Goal: Task Accomplishment & Management: Use online tool/utility

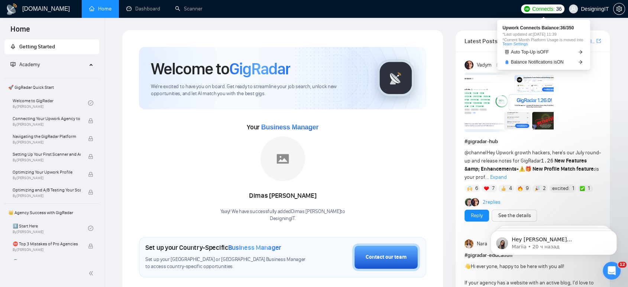
click at [545, 10] on span "Connects:" at bounding box center [543, 9] width 22 height 8
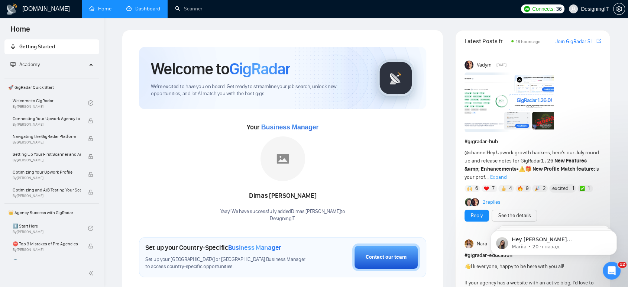
click at [150, 6] on link "Dashboard" at bounding box center [143, 9] width 34 height 6
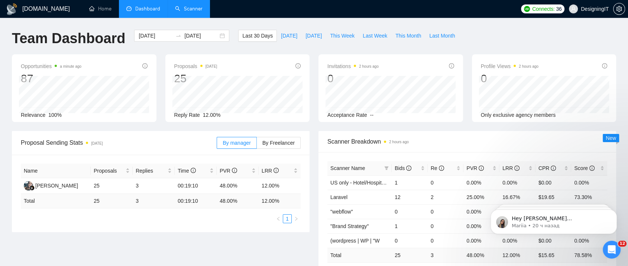
click at [194, 12] on link "Scanner" at bounding box center [189, 9] width 28 height 6
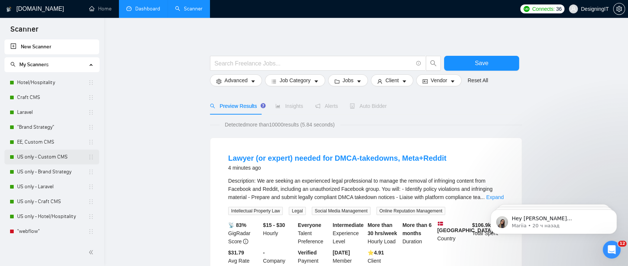
click at [53, 159] on link "US only - Custom CMS" at bounding box center [52, 156] width 71 height 15
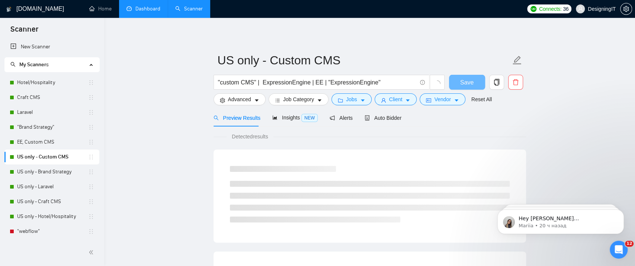
checkbox input "true"
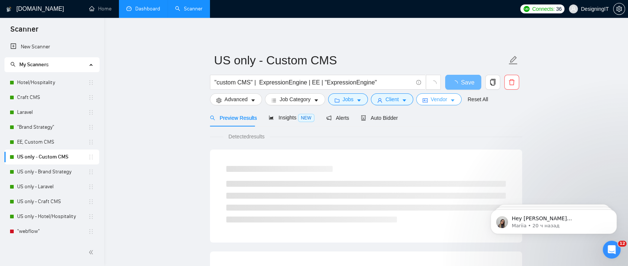
click at [440, 101] on span "Vendor" at bounding box center [439, 99] width 16 height 8
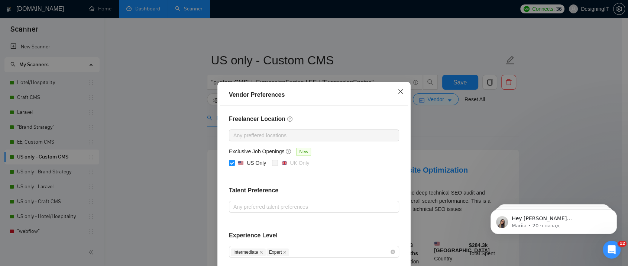
click at [394, 93] on span "Close" at bounding box center [401, 92] width 20 height 20
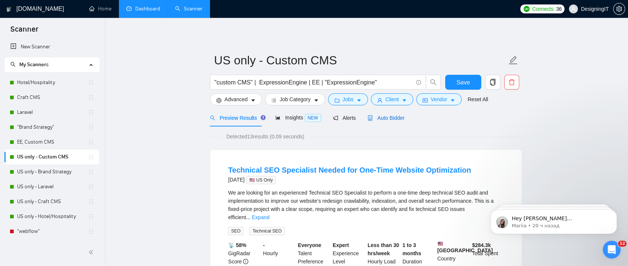
click at [388, 116] on span "Auto Bidder" at bounding box center [386, 118] width 37 height 6
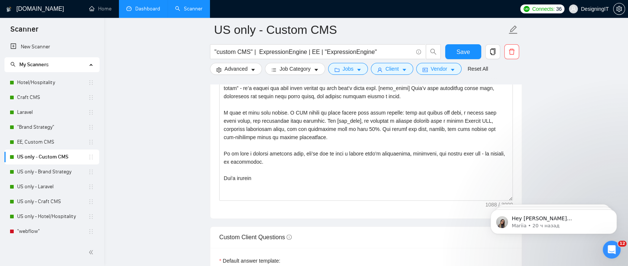
scroll to position [646, 0]
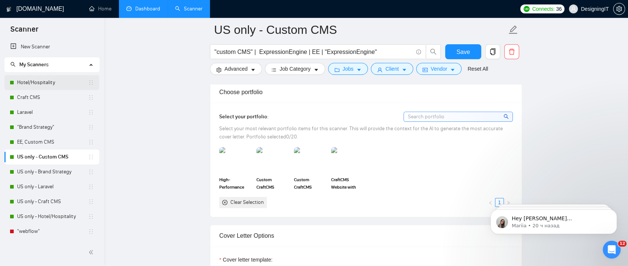
click at [30, 79] on link "Hotel/Hospitality" at bounding box center [52, 82] width 71 height 15
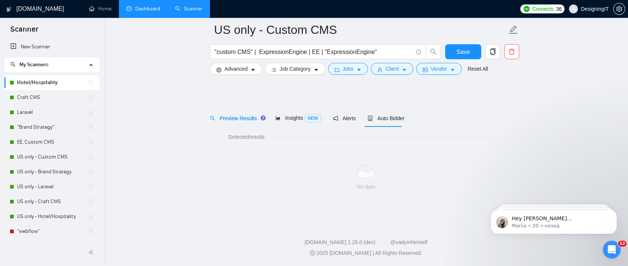
scroll to position [5, 0]
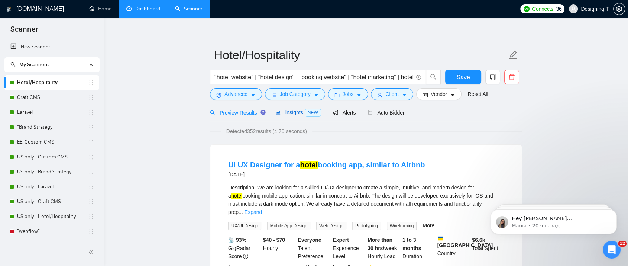
click at [294, 115] on span "Insights NEW" at bounding box center [298, 112] width 45 height 6
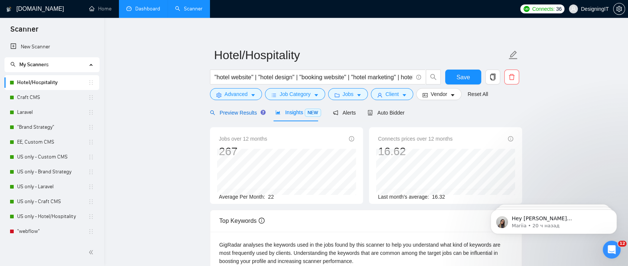
click at [238, 112] on span "Preview Results" at bounding box center [237, 113] width 54 height 6
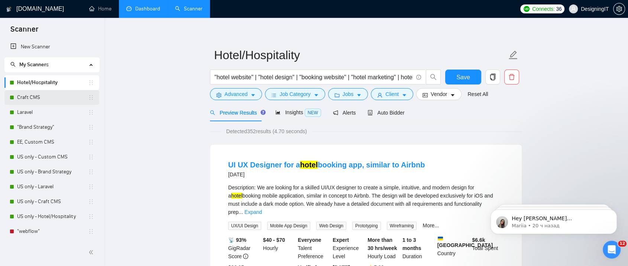
click at [35, 99] on link "Craft CMS" at bounding box center [52, 97] width 71 height 15
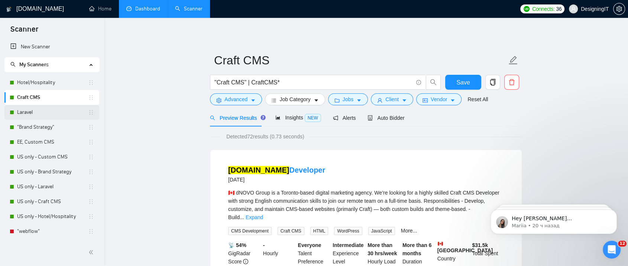
click at [22, 115] on link "Laravel" at bounding box center [52, 112] width 71 height 15
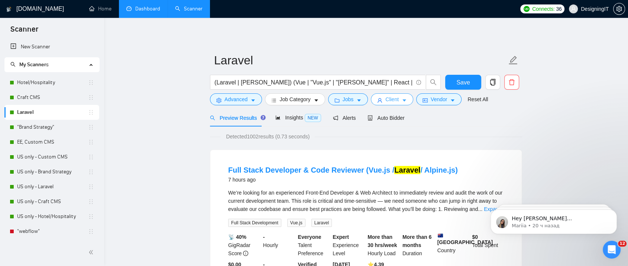
click at [403, 100] on icon "caret-down" at bounding box center [405, 101] width 4 height 2
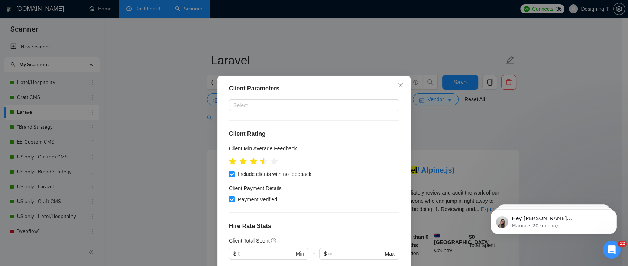
scroll to position [65, 0]
click at [451, 129] on div "Client Parameters Client Location Include Client Countries Select Exclude Clien…" at bounding box center [314, 133] width 628 height 266
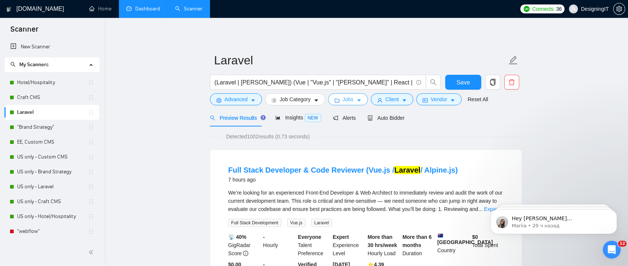
click at [343, 96] on span "Jobs" at bounding box center [348, 99] width 11 height 8
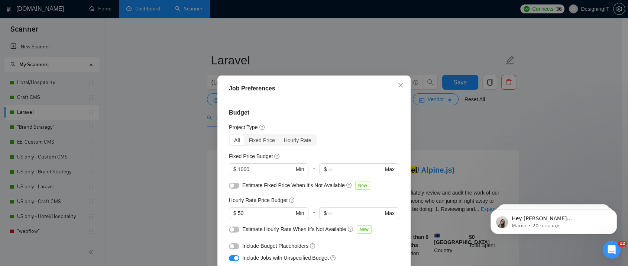
click at [444, 119] on div "Job Preferences Budget Project Type All Fixed Price Hourly Rate Fixed Price Bud…" at bounding box center [314, 133] width 628 height 266
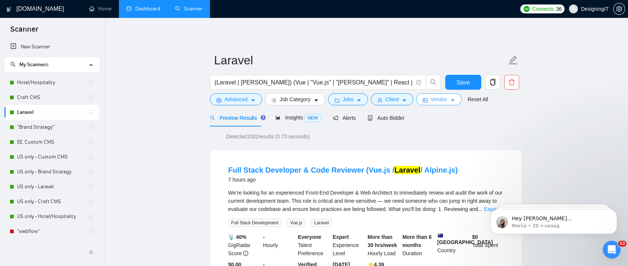
click at [442, 97] on span "Vendor" at bounding box center [439, 99] width 16 height 8
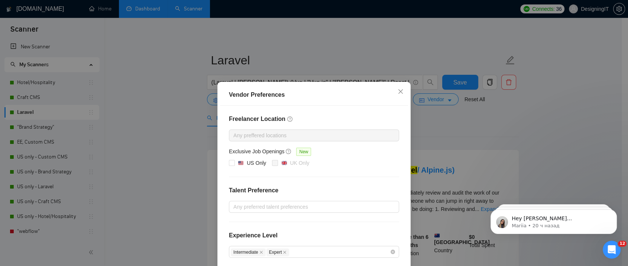
click at [451, 142] on div "Vendor Preferences Freelancer Location Any preffered locations Exclusive Job Op…" at bounding box center [314, 133] width 628 height 266
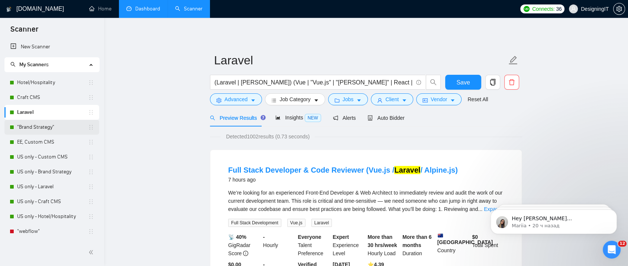
click at [54, 124] on link ""Brand Strategy"" at bounding box center [52, 127] width 71 height 15
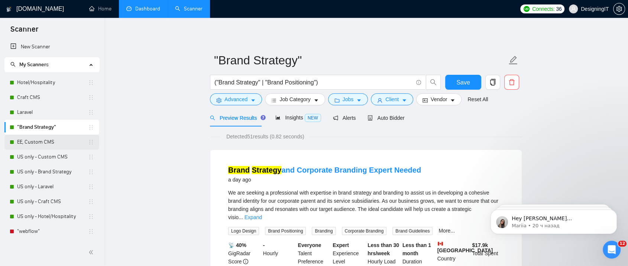
click at [44, 147] on link "EE, Custom CMS" at bounding box center [52, 142] width 71 height 15
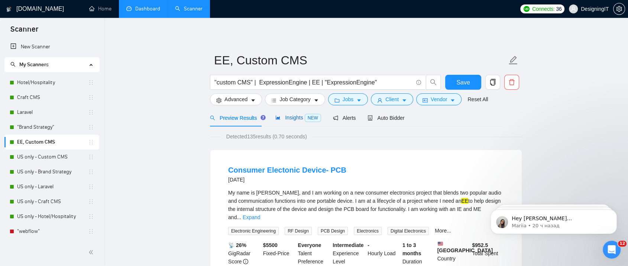
click at [292, 115] on span "Insights NEW" at bounding box center [298, 118] width 45 height 6
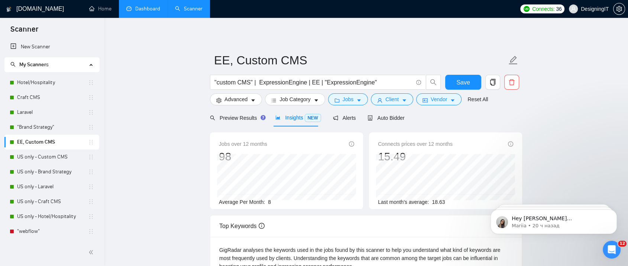
click at [145, 12] on link "Dashboard" at bounding box center [143, 9] width 34 height 6
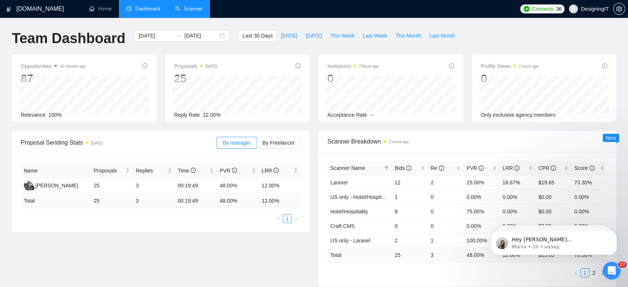
click at [198, 12] on link "Scanner" at bounding box center [189, 9] width 28 height 6
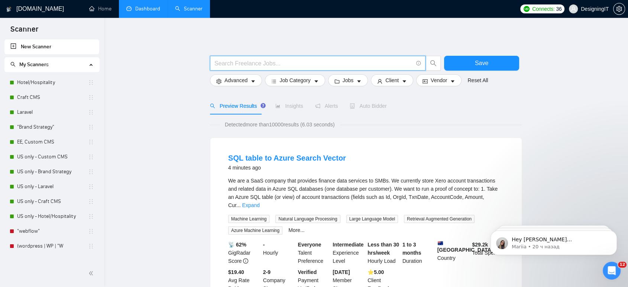
click at [293, 62] on input "text" at bounding box center [314, 63] width 199 height 9
type input "web3"
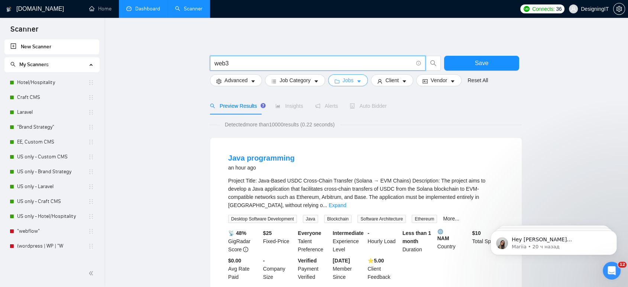
click at [354, 80] on button "Jobs" at bounding box center [348, 80] width 40 height 12
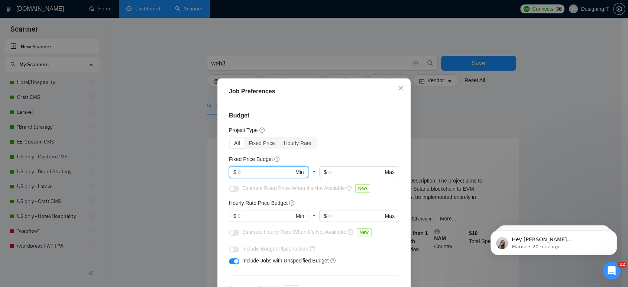
click at [265, 169] on input "text" at bounding box center [266, 172] width 56 height 8
type input "2"
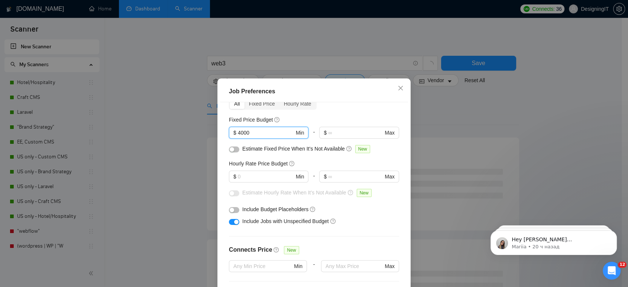
scroll to position [83, 0]
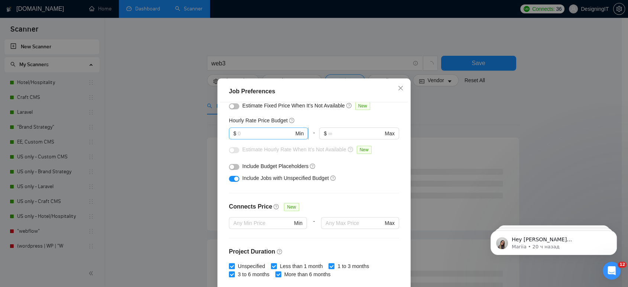
type input "4000"
drag, startPoint x: 250, startPoint y: 134, endPoint x: 237, endPoint y: 136, distance: 12.4
click at [238, 136] on input "text" at bounding box center [266, 133] width 56 height 8
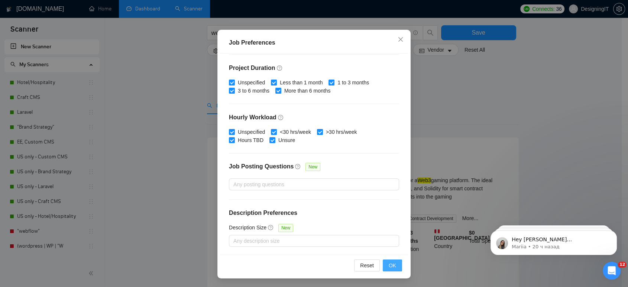
scroll to position [165, 0]
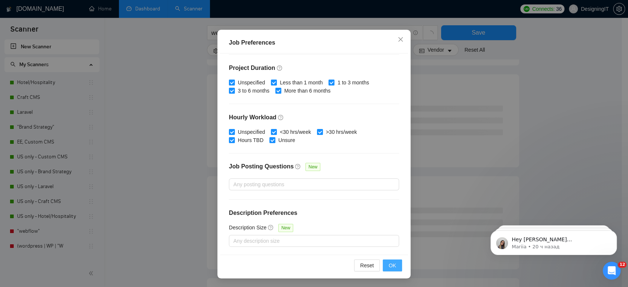
type input "60"
click at [392, 266] on span "OK" at bounding box center [392, 265] width 7 height 8
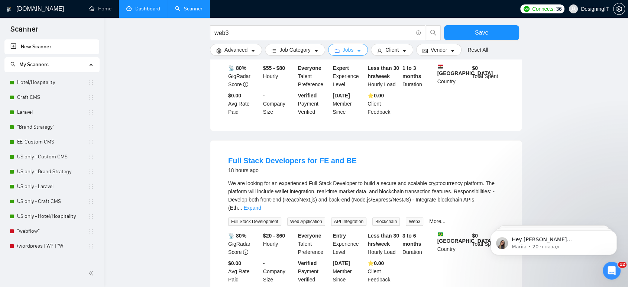
scroll to position [0, 0]
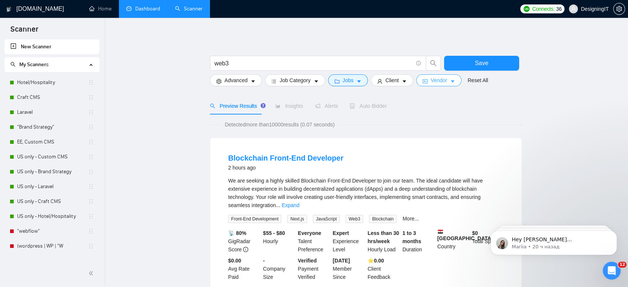
click at [435, 80] on span "Vendor" at bounding box center [439, 80] width 16 height 8
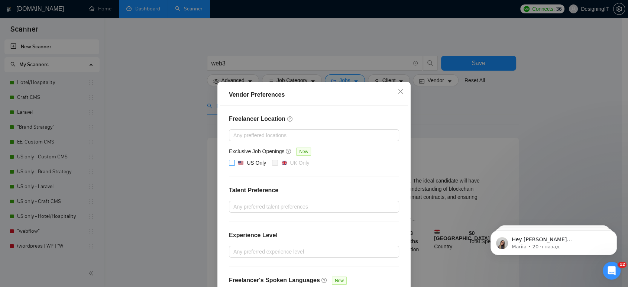
click at [229, 162] on input "US Only" at bounding box center [231, 162] width 5 height 5
checkbox input "true"
click at [431, 115] on div "Vendor Preferences Freelancer Location Any preffered locations Exclusive Job Op…" at bounding box center [314, 143] width 628 height 287
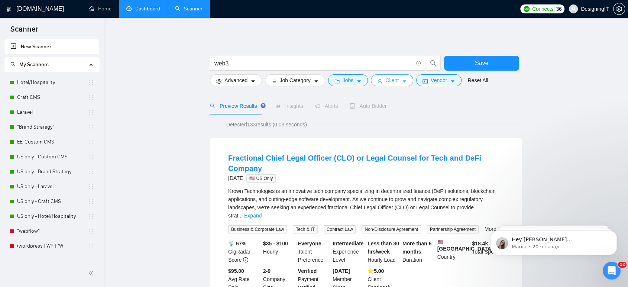
click at [387, 82] on span "Client" at bounding box center [392, 80] width 13 height 8
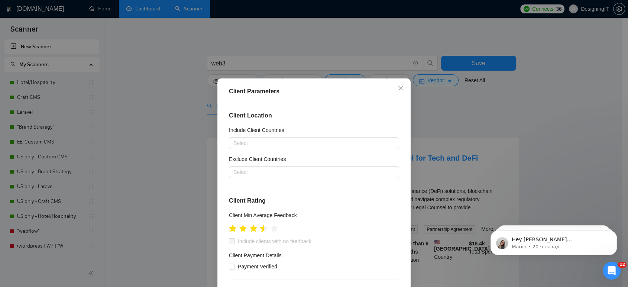
click at [260, 231] on icon "star" at bounding box center [264, 228] width 8 height 7
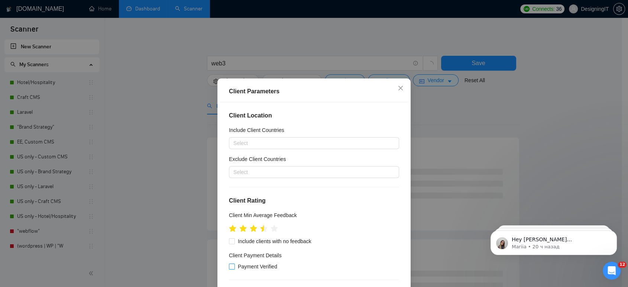
click at [229, 266] on input "Payment Verified" at bounding box center [231, 266] width 5 height 5
checkbox input "true"
click at [434, 113] on div "Client Parameters Client Location Include Client Countries Select Exclude Clien…" at bounding box center [314, 143] width 628 height 287
